Goal: Register for event/course

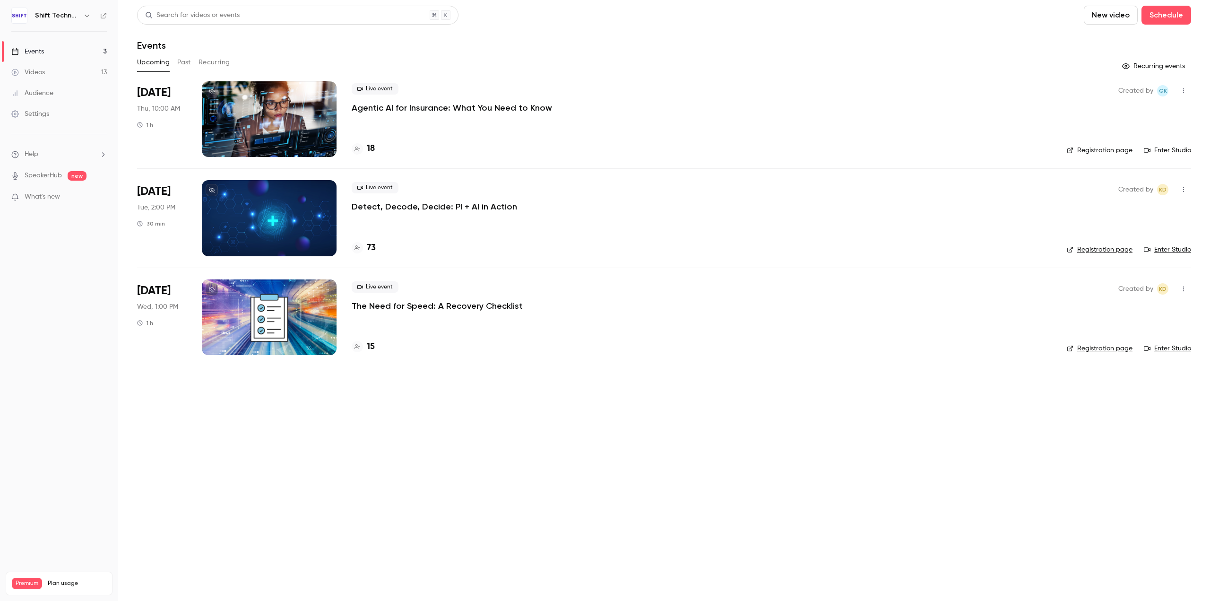
drag, startPoint x: 427, startPoint y: 225, endPoint x: 396, endPoint y: 214, distance: 33.0
click at [427, 225] on div "Live event Detect, Decode, Decide: PI + AI in Action 73" at bounding box center [702, 218] width 700 height 76
click at [307, 222] on div at bounding box center [269, 218] width 135 height 76
click at [369, 246] on h4 "73" at bounding box center [371, 247] width 9 height 13
